Goal: Task Accomplishment & Management: Manage account settings

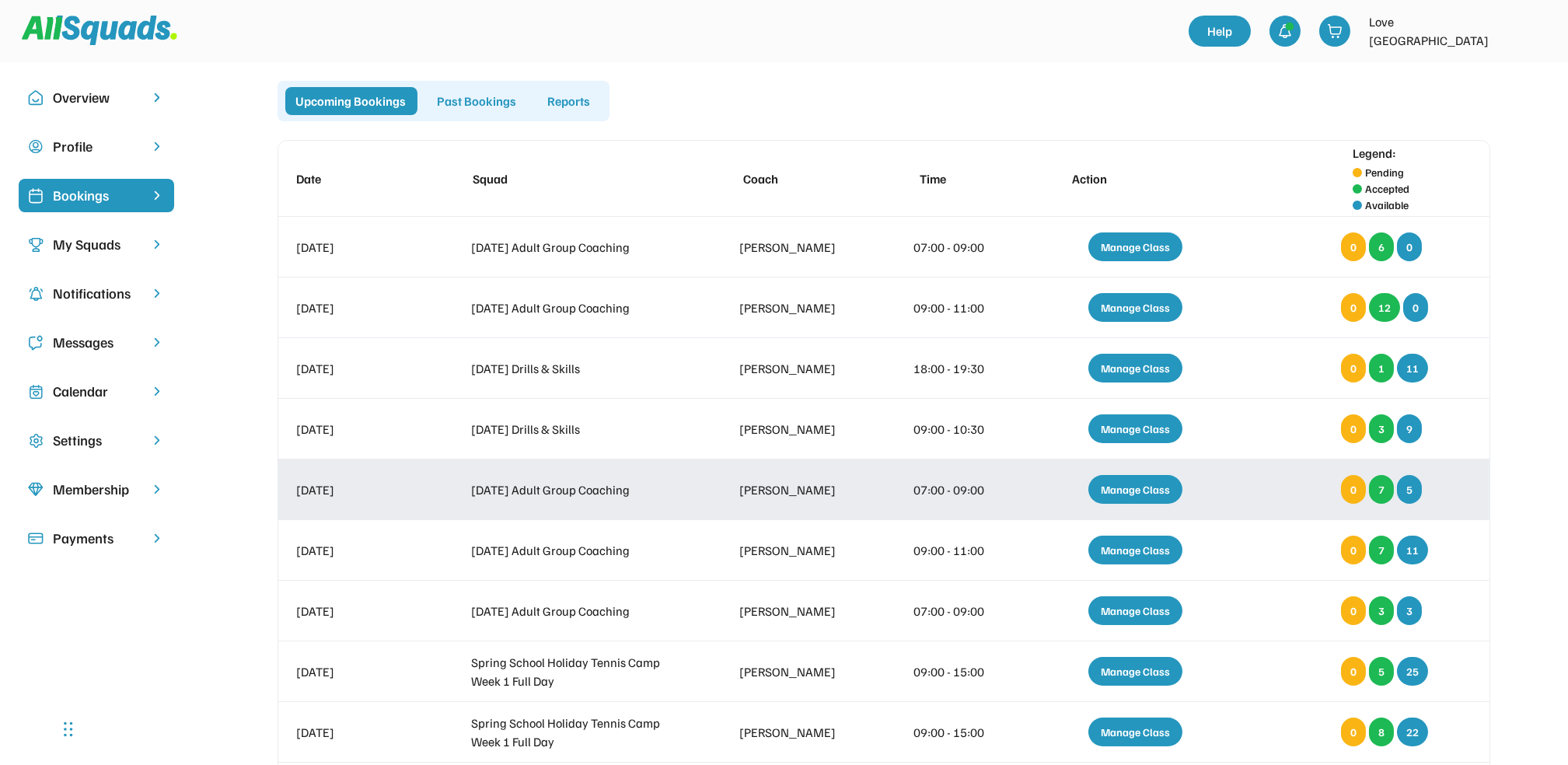
click at [1110, 486] on div "Manage Class" at bounding box center [1135, 489] width 94 height 29
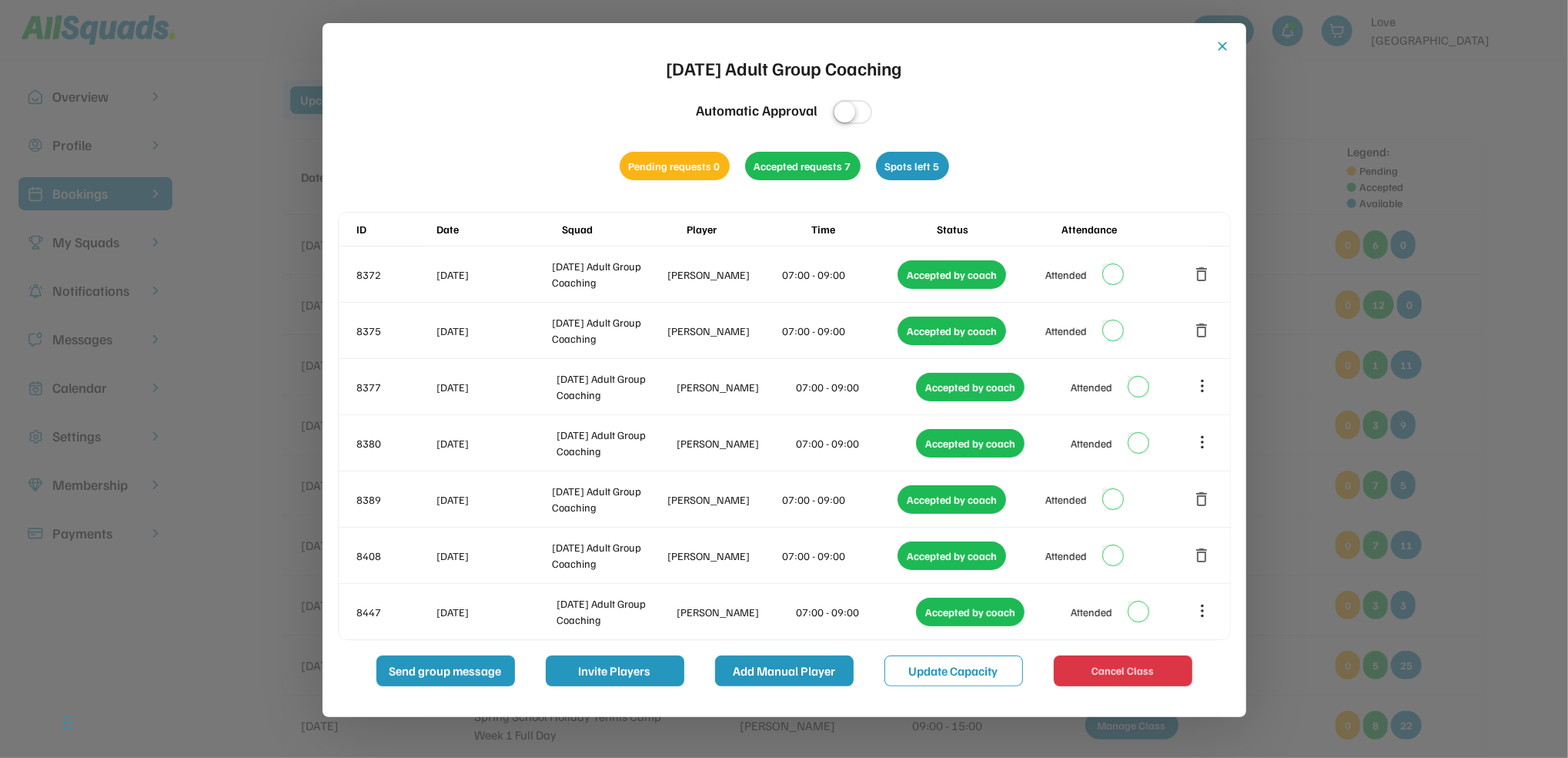
click at [781, 657] on button "Add Manual Player" at bounding box center [785, 671] width 138 height 31
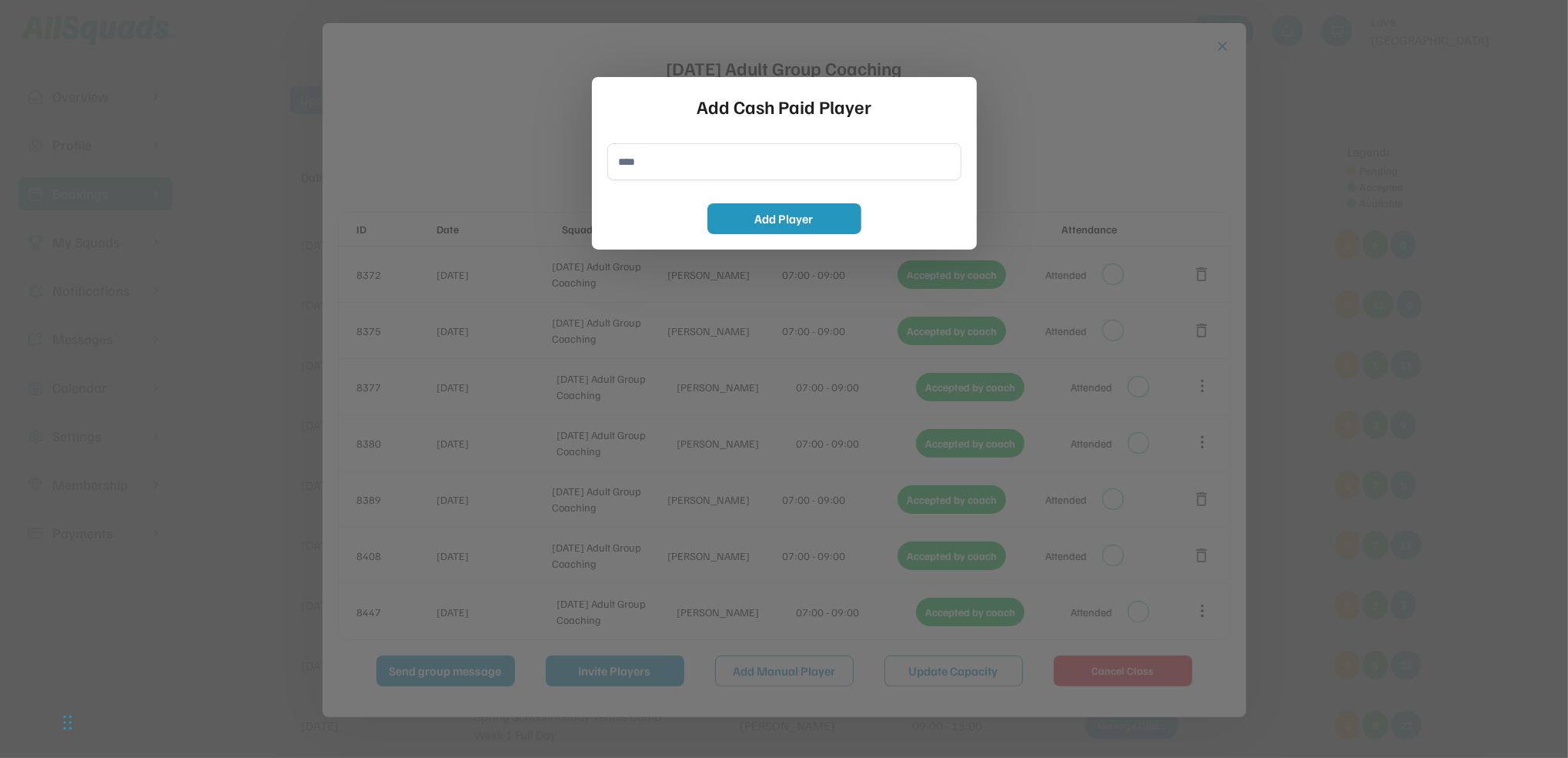
click at [716, 655] on button "Add Manual Player" at bounding box center [785, 671] width 138 height 31
drag, startPoint x: 612, startPoint y: 164, endPoint x: 620, endPoint y: 162, distance: 8.2
click at [620, 162] on input "input" at bounding box center [785, 162] width 354 height 37
type input "**********"
click at [806, 218] on button "Add Player" at bounding box center [785, 219] width 154 height 31
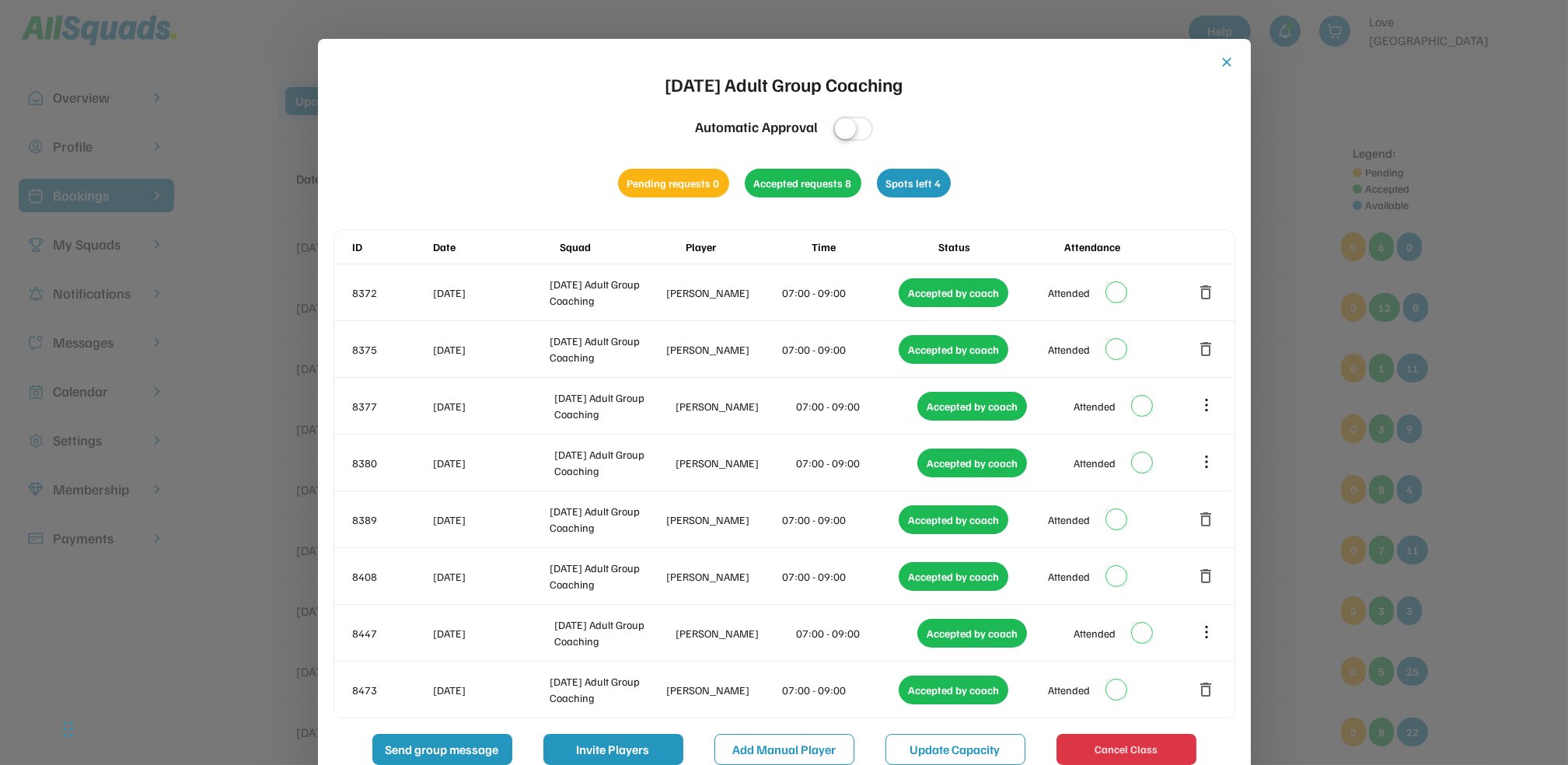
click at [1233, 64] on button "close" at bounding box center [1228, 62] width 16 height 16
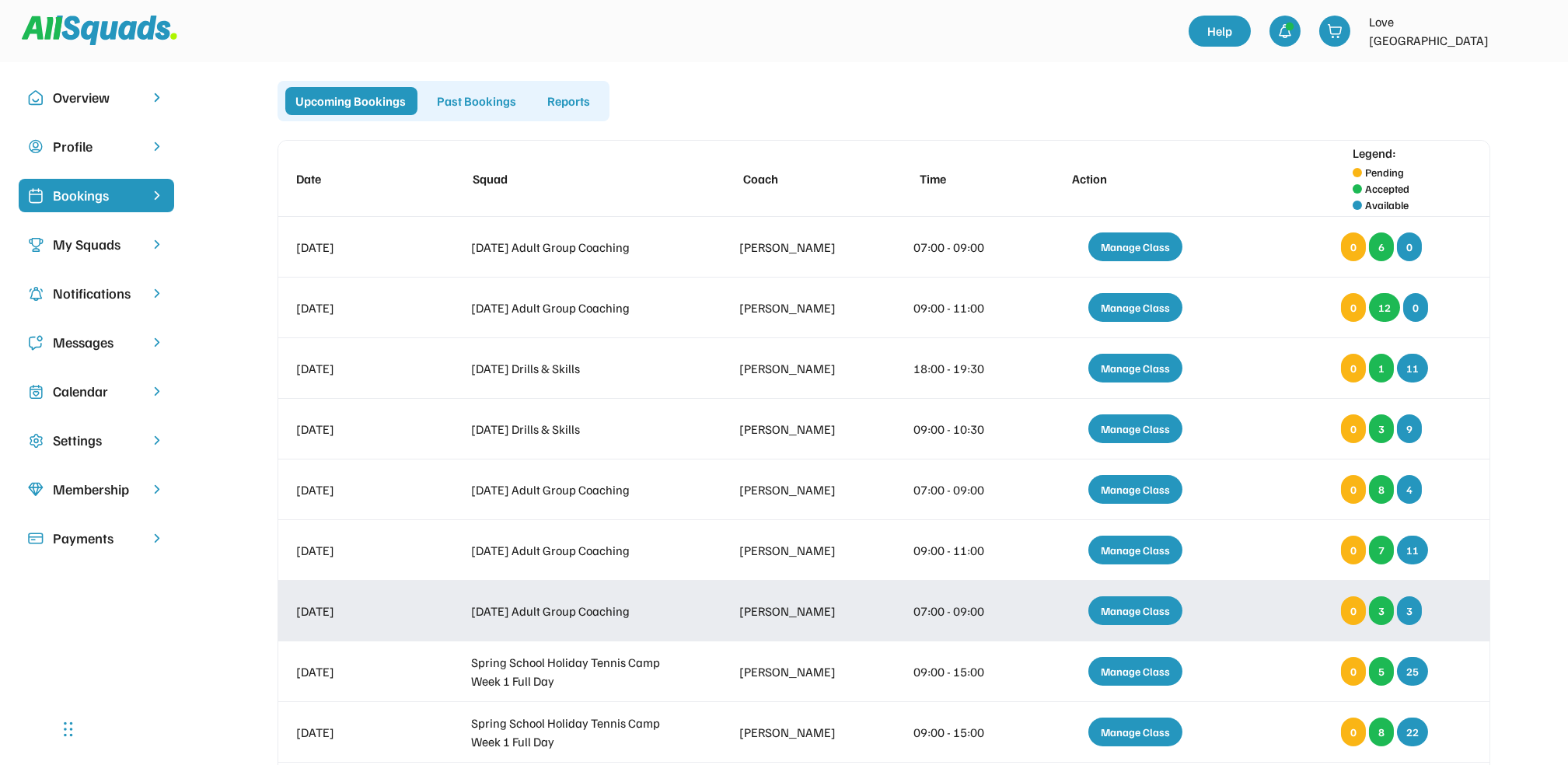
click at [1115, 606] on div "Manage Class" at bounding box center [1135, 610] width 94 height 29
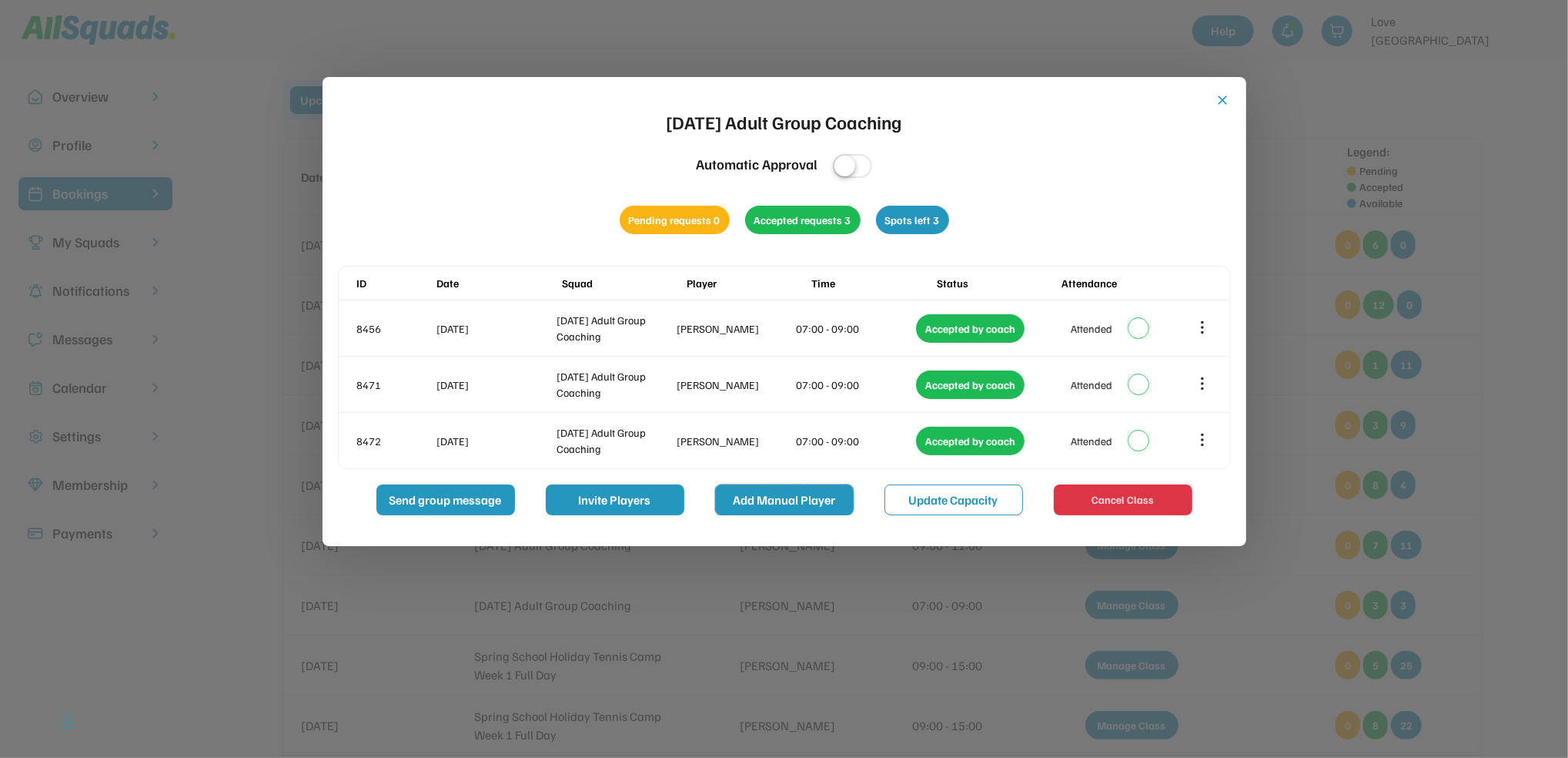
click at [758, 497] on button "Add Manual Player" at bounding box center [785, 500] width 138 height 31
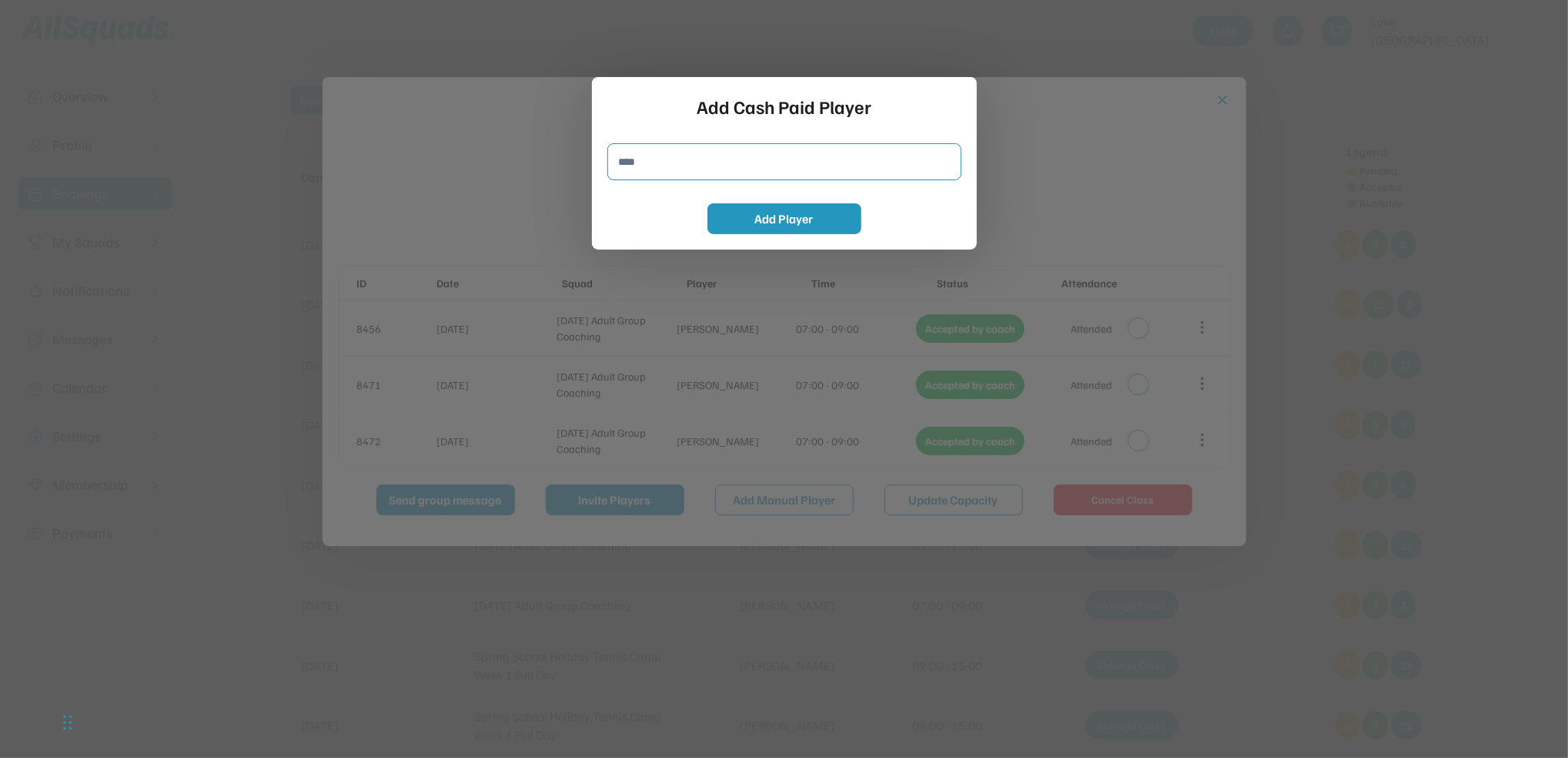
click at [658, 158] on input "input" at bounding box center [785, 162] width 354 height 37
click at [654, 165] on input "input" at bounding box center [785, 162] width 354 height 37
type input "**********"
click at [814, 223] on button "Add Player" at bounding box center [785, 219] width 154 height 31
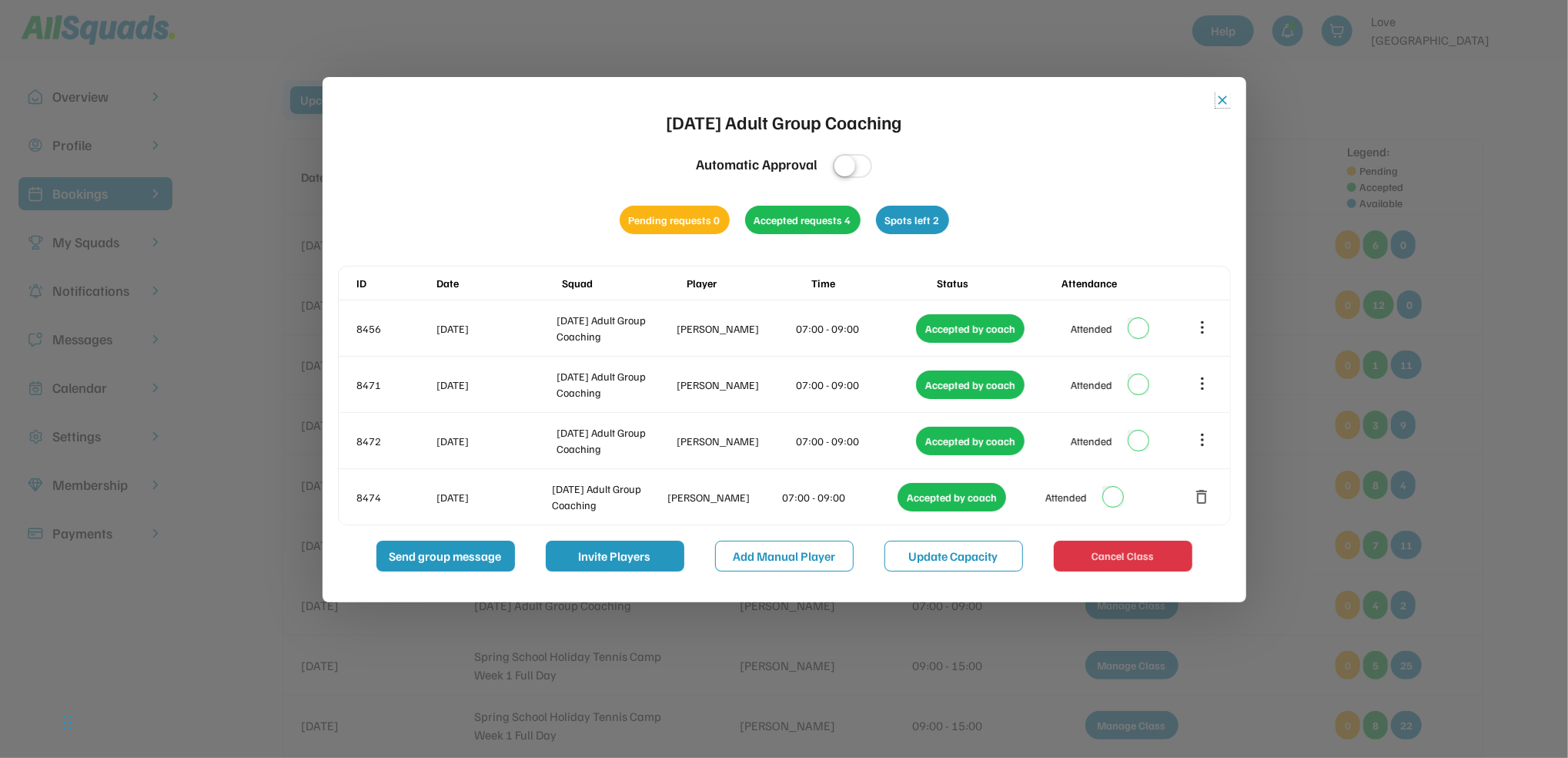
click at [1225, 100] on button "close" at bounding box center [1224, 100] width 16 height 16
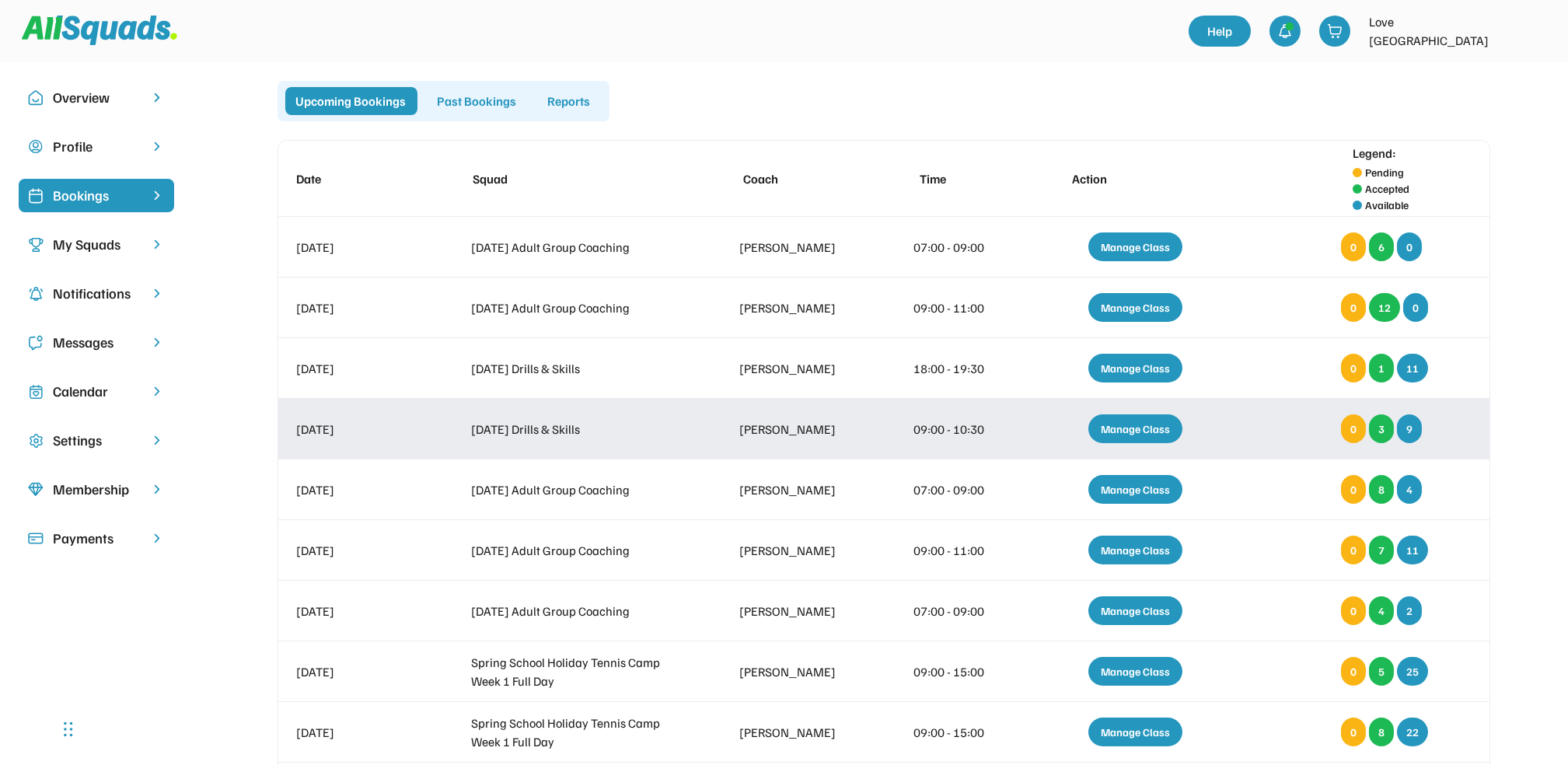
click at [1162, 417] on div "Manage Class" at bounding box center [1135, 428] width 94 height 29
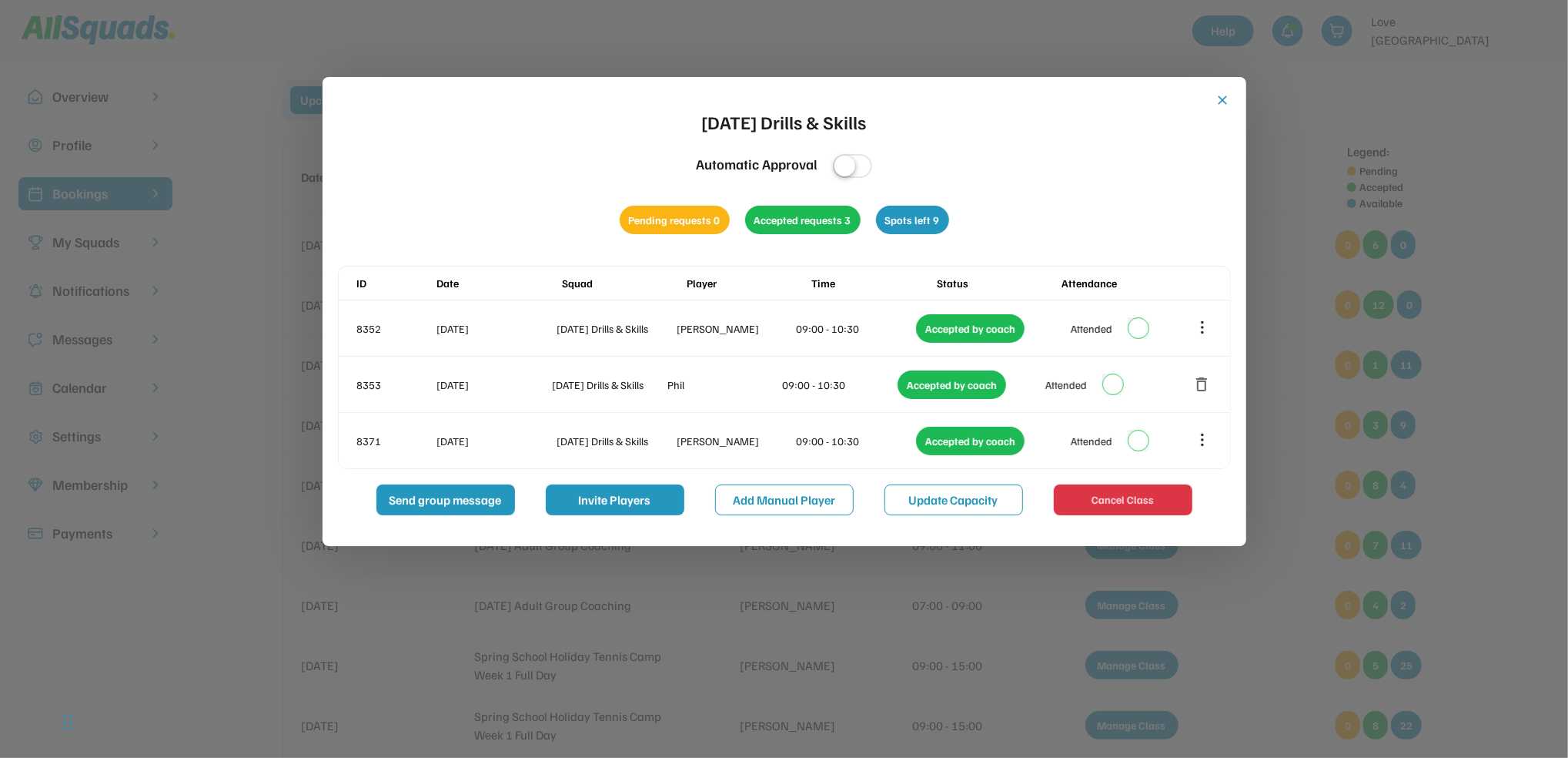
click at [1221, 97] on button "close" at bounding box center [1224, 100] width 16 height 16
